Goal: Transaction & Acquisition: Purchase product/service

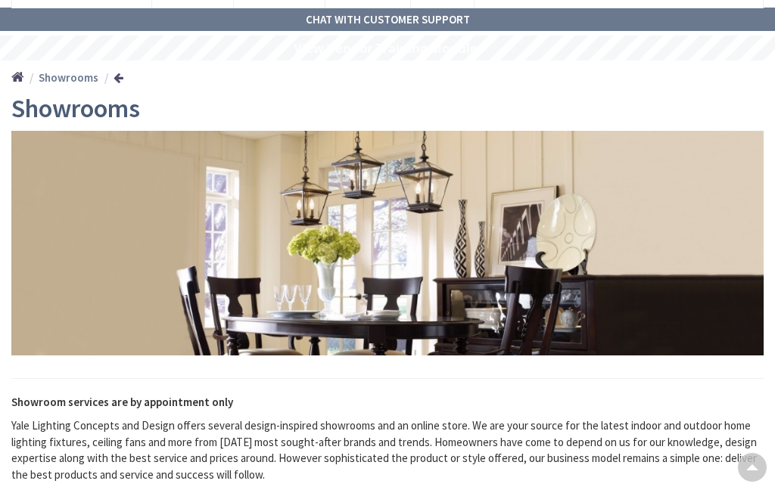
scroll to position [136, 0]
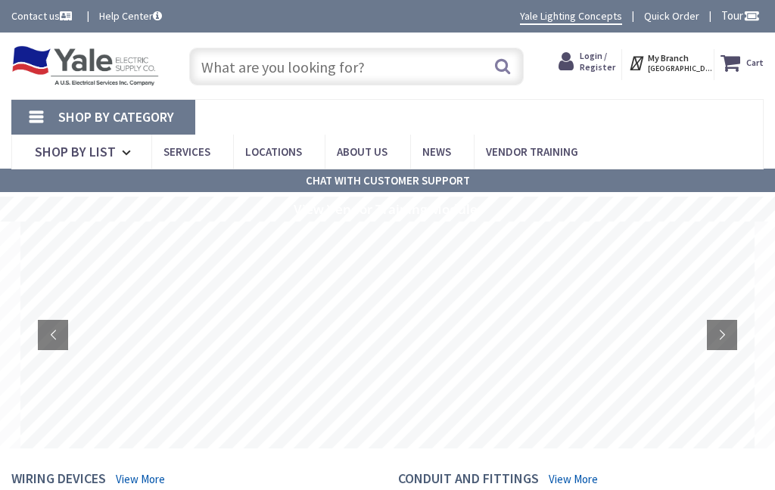
click at [229, 73] on input "text" at bounding box center [356, 67] width 334 height 38
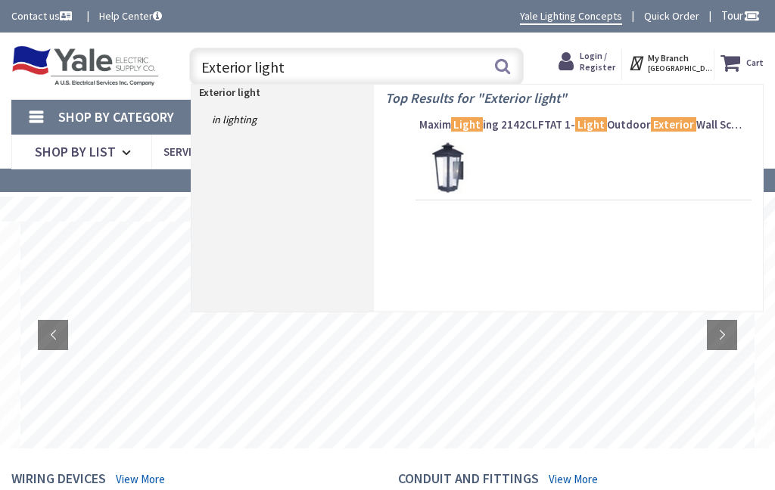
type input "Exterior lights"
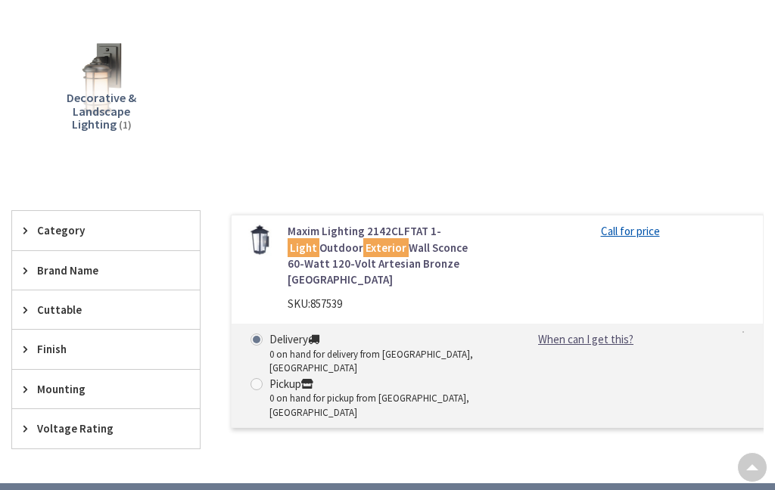
click at [101, 98] on span "Decorative & Landscape Lighting" at bounding box center [102, 111] width 70 height 42
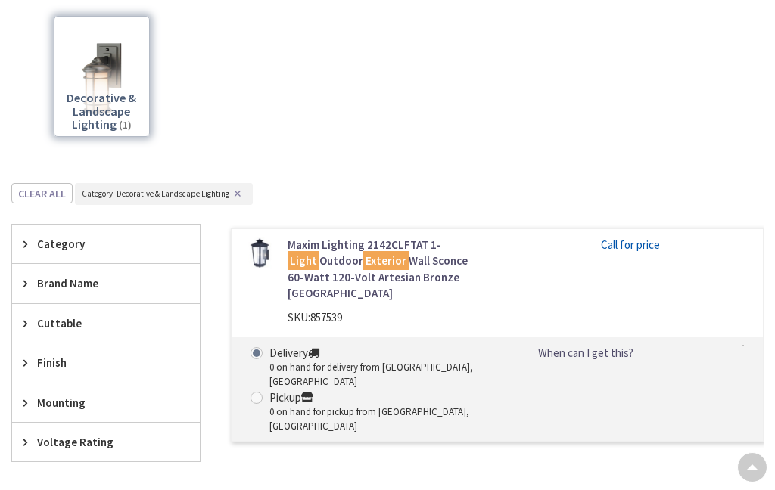
scroll to position [452, 0]
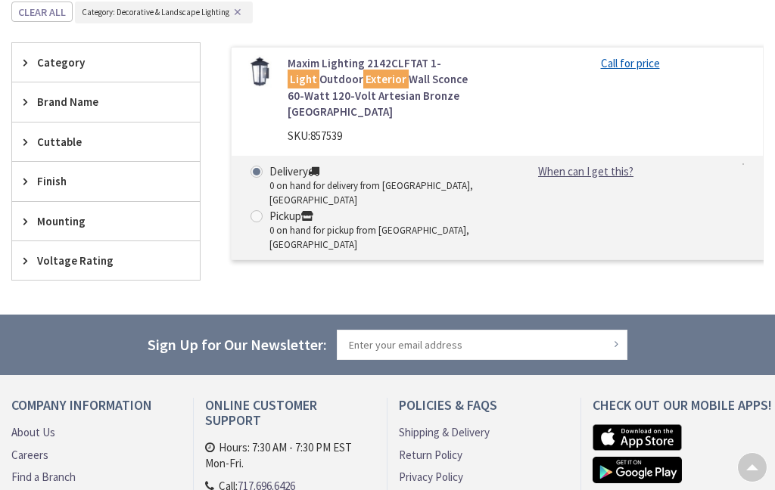
click at [53, 67] on span "Category" at bounding box center [98, 62] width 123 height 16
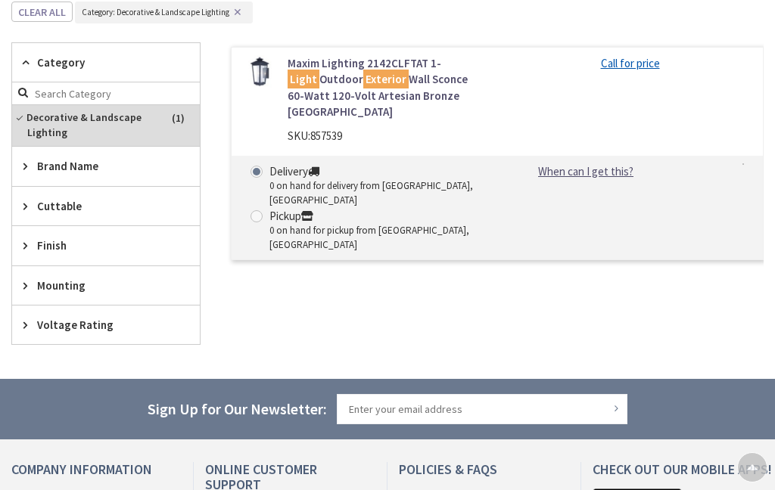
scroll to position [0, 0]
click at [46, 244] on span "Finish" at bounding box center [98, 246] width 123 height 16
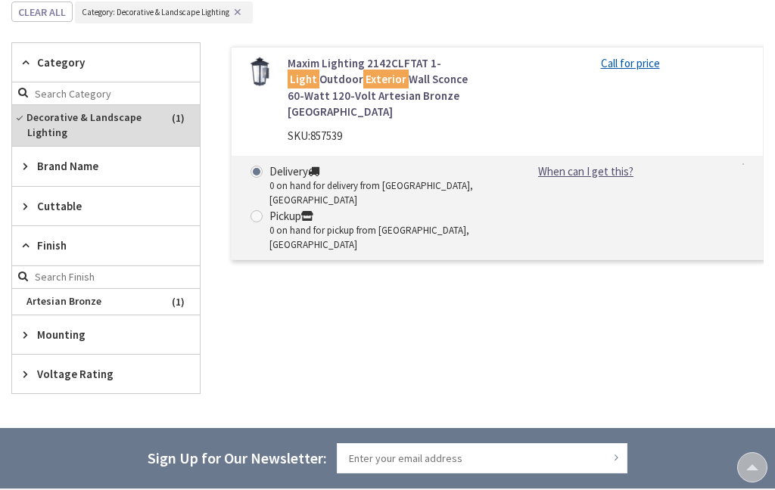
click at [50, 297] on span "Artesian Bronze" at bounding box center [106, 302] width 188 height 26
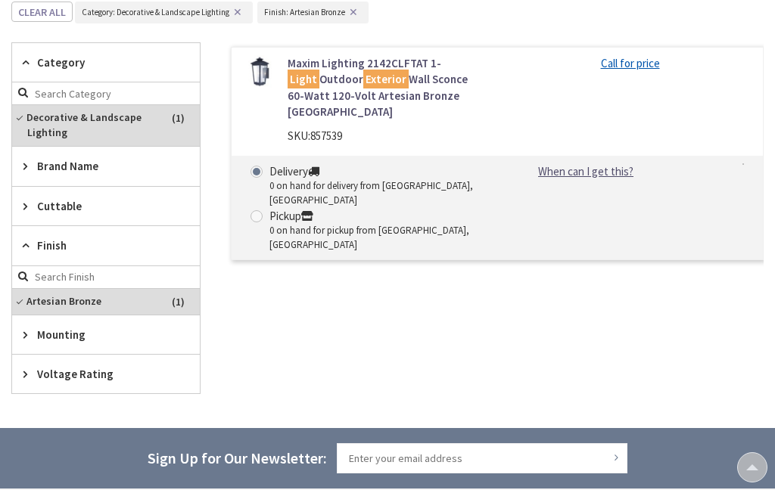
click at [54, 310] on span "Artesian Bronze" at bounding box center [106, 302] width 188 height 26
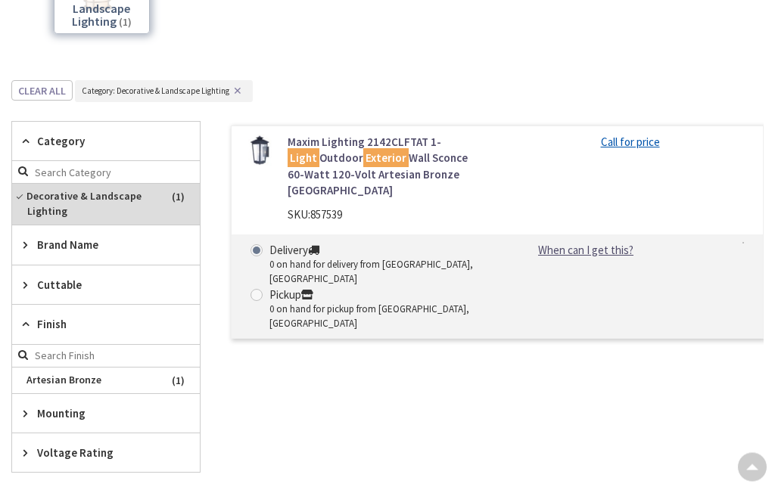
scroll to position [374, 0]
click at [51, 207] on span "Decorative & Landscape Lighting" at bounding box center [106, 203] width 188 height 41
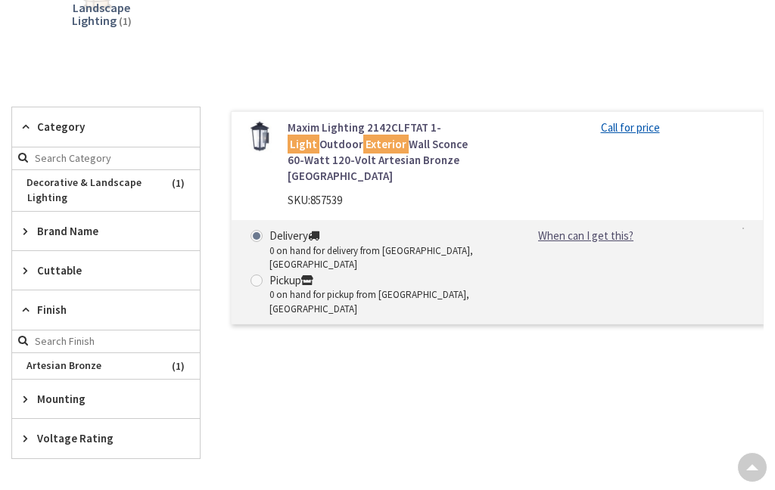
click at [37, 314] on div "Finish" at bounding box center [106, 309] width 188 height 39
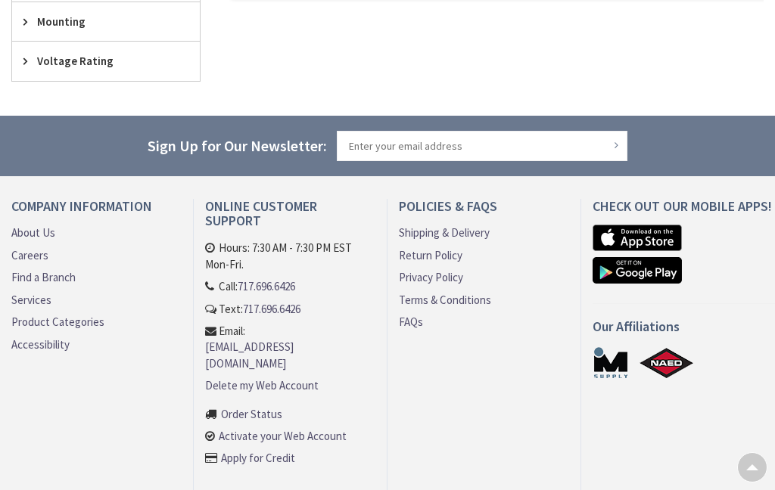
scroll to position [763, 0]
